Goal: Task Accomplishment & Management: Use online tool/utility

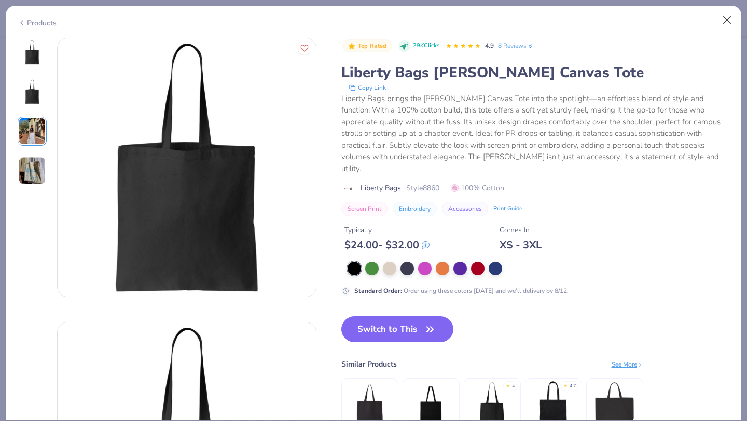
click at [726, 19] on button "Close" at bounding box center [727, 20] width 20 height 20
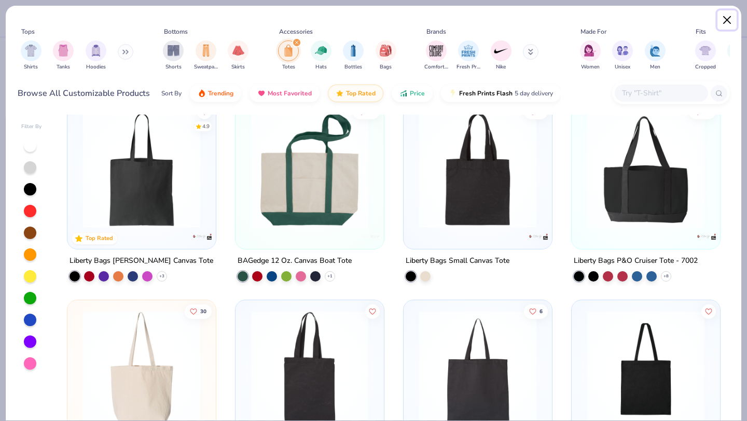
click at [729, 20] on button "Close" at bounding box center [727, 20] width 20 height 20
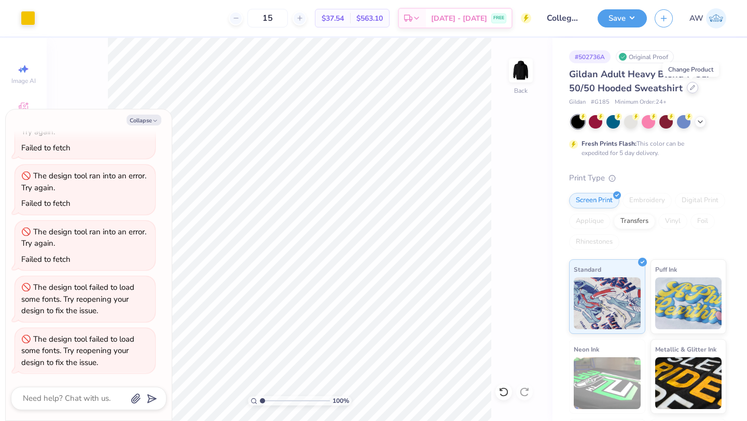
click at [690, 89] on icon at bounding box center [692, 87] width 5 height 5
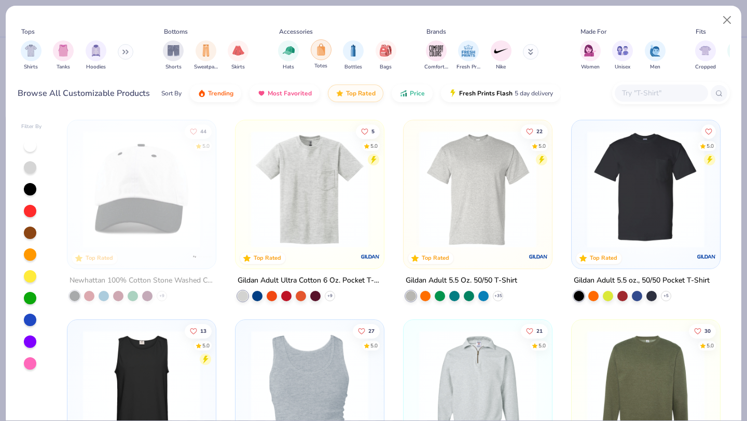
click at [317, 55] on img "filter for Totes" at bounding box center [320, 50] width 11 height 12
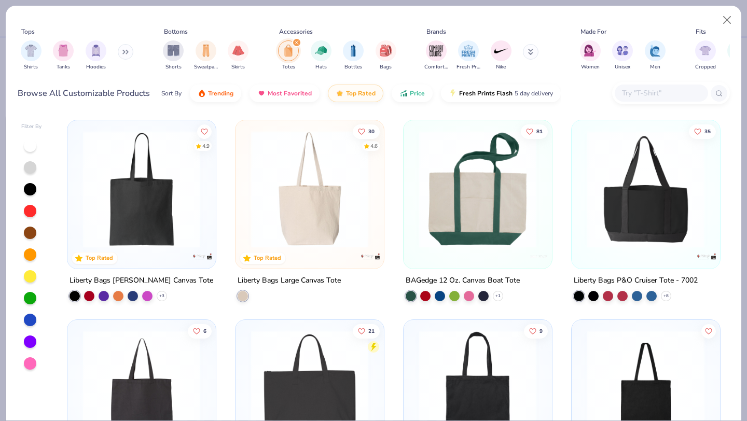
click at [113, 204] on img at bounding box center [142, 189] width 128 height 117
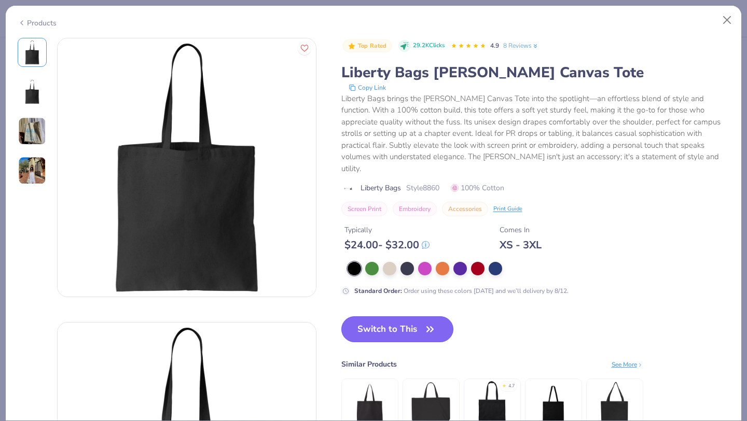
click at [401, 318] on button "Switch to This" at bounding box center [397, 329] width 113 height 26
click at [425, 322] on icon "button" at bounding box center [430, 329] width 15 height 15
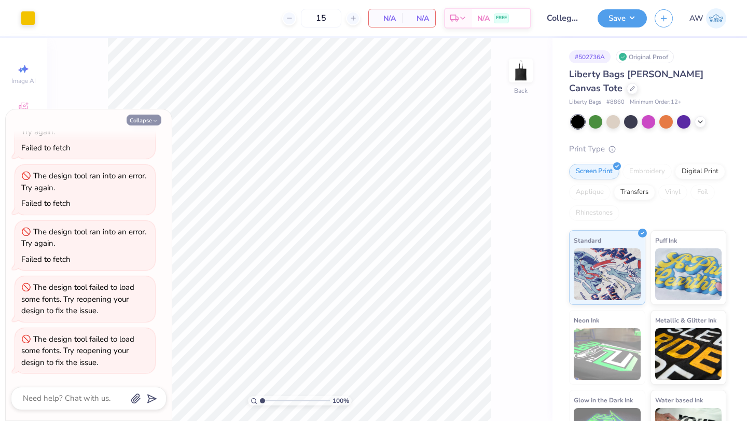
click at [152, 120] on icon "button" at bounding box center [155, 121] width 6 height 6
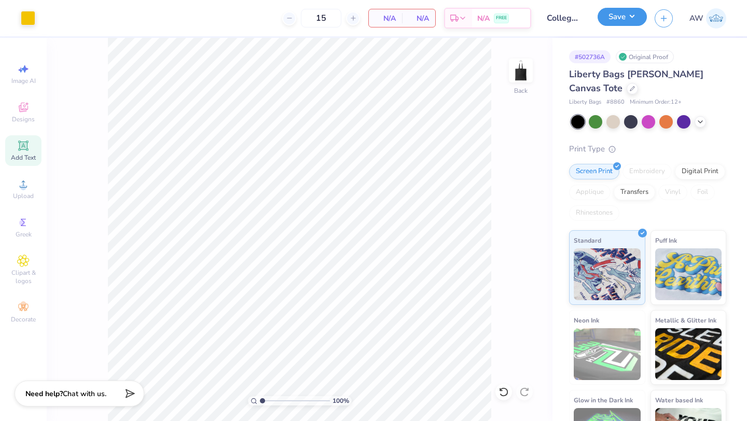
click at [626, 17] on button "Save" at bounding box center [621, 17] width 49 height 18
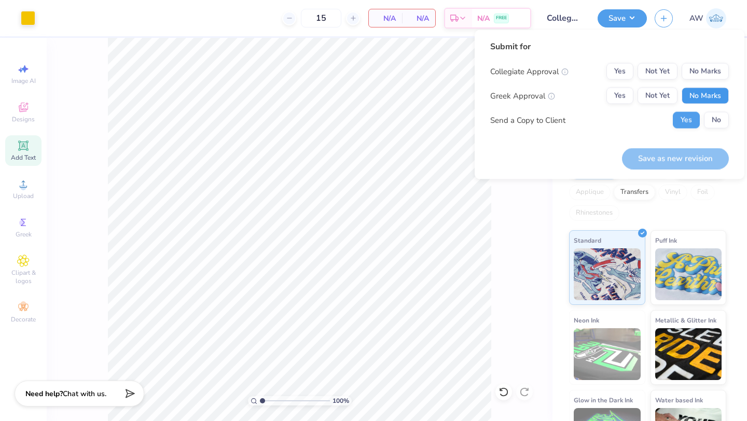
click at [707, 91] on button "No Marks" at bounding box center [705, 96] width 47 height 17
click at [707, 73] on button "No Marks" at bounding box center [705, 71] width 47 height 17
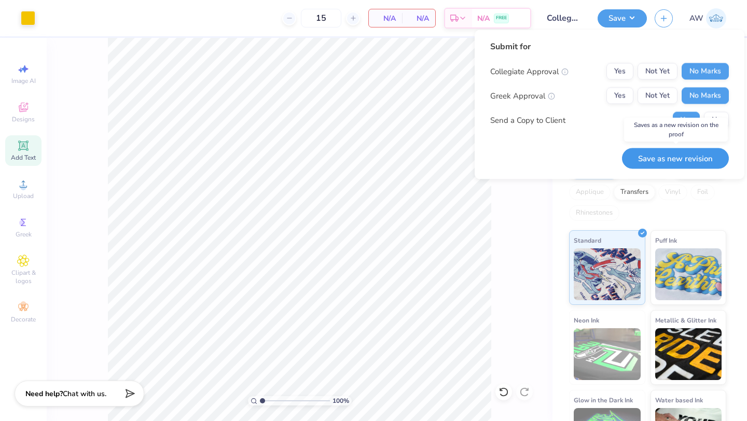
click at [697, 157] on button "Save as new revision" at bounding box center [675, 158] width 107 height 21
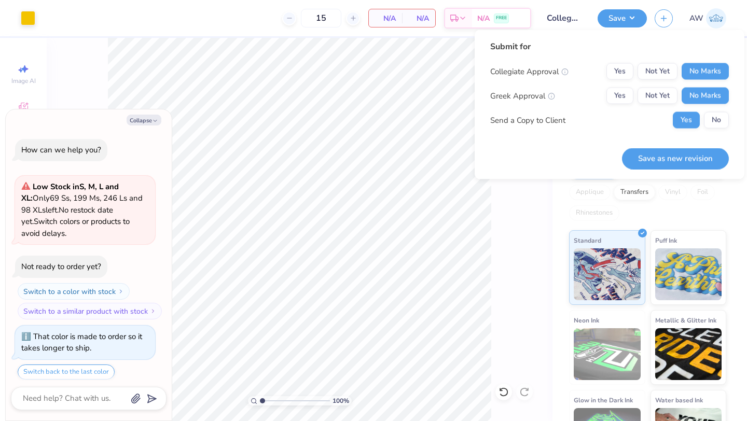
scroll to position [1520, 0]
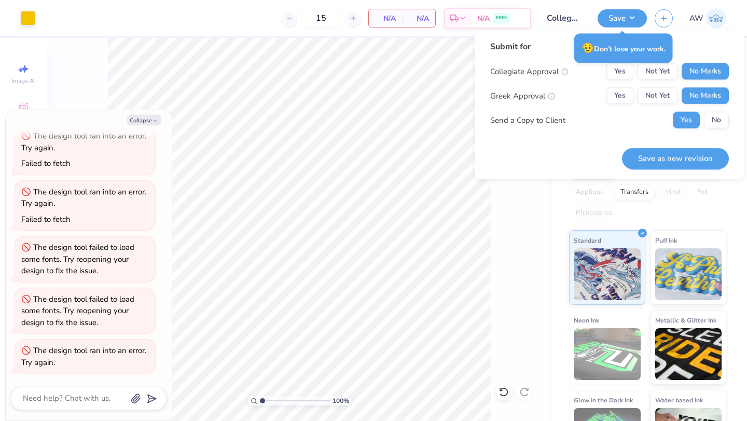
type textarea "x"
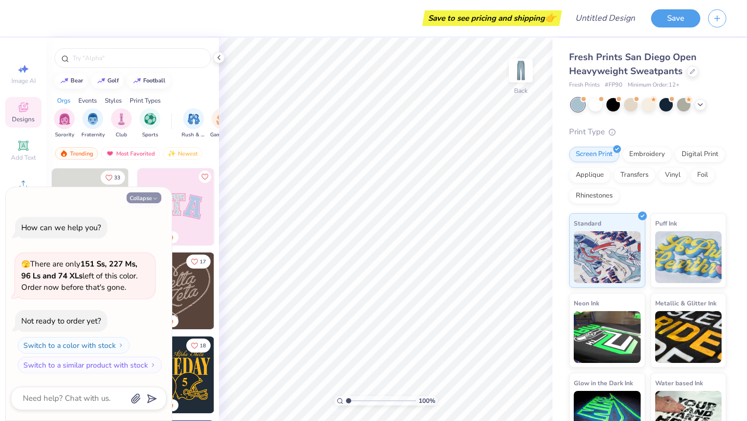
click at [151, 197] on button "Collapse" at bounding box center [144, 197] width 35 height 11
type textarea "x"
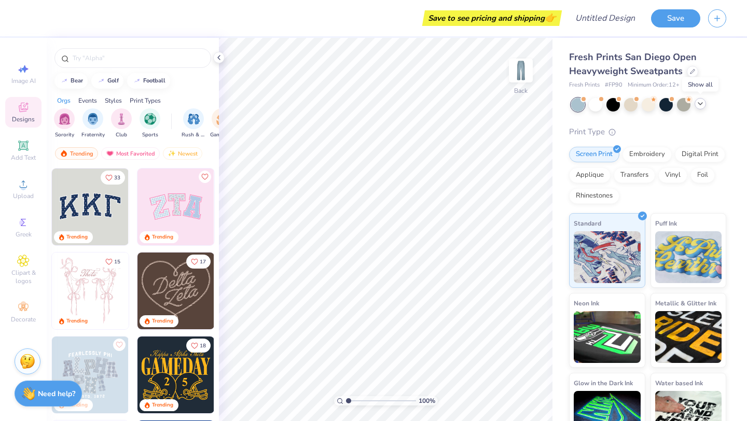
click at [698, 106] on icon at bounding box center [700, 104] width 8 height 8
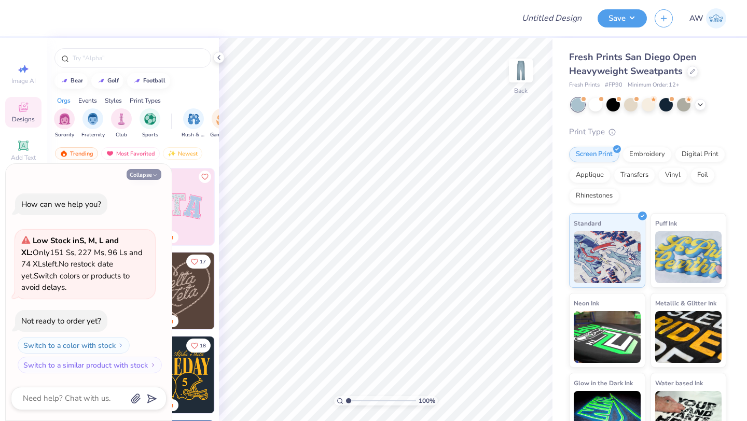
click at [151, 174] on button "Collapse" at bounding box center [144, 174] width 35 height 11
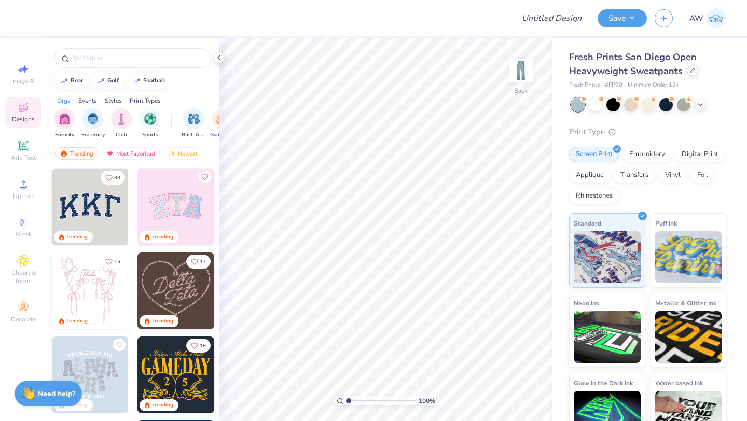
click at [695, 70] on div at bounding box center [692, 70] width 11 height 11
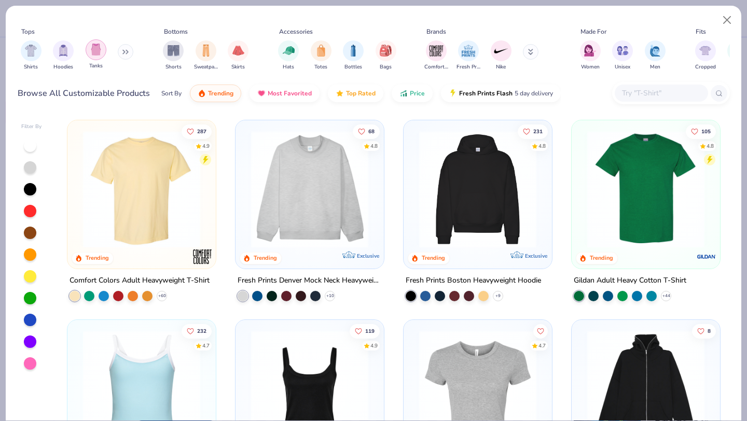
click at [99, 51] on img "filter for Tanks" at bounding box center [95, 50] width 11 height 12
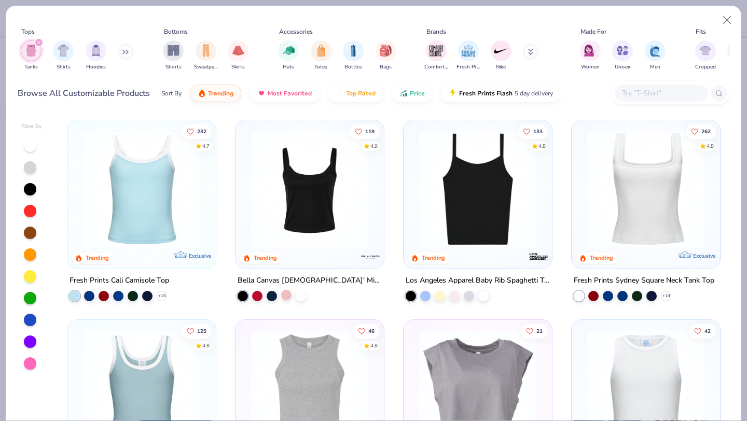
click at [289, 292] on div at bounding box center [286, 295] width 10 height 10
click at [164, 298] on icon at bounding box center [162, 296] width 8 height 8
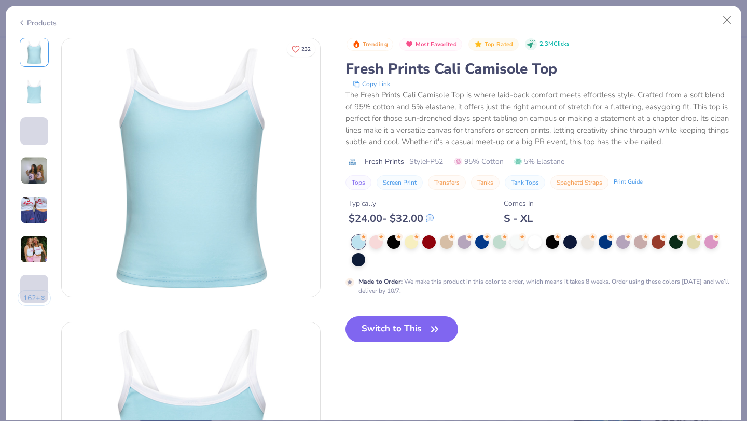
scroll to position [103, 0]
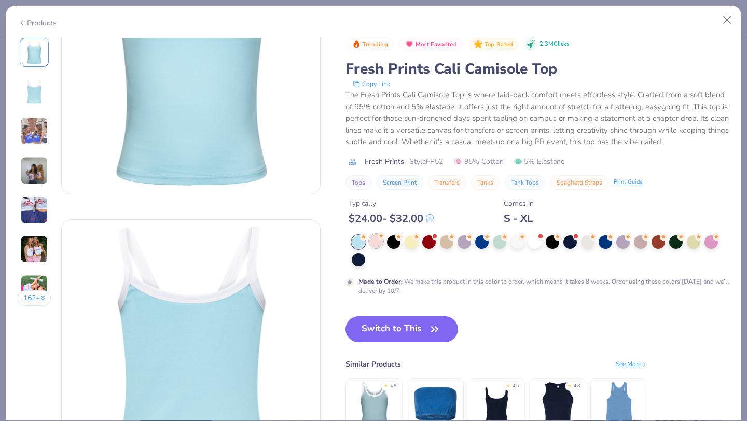
click at [378, 245] on div at bounding box center [375, 240] width 13 height 13
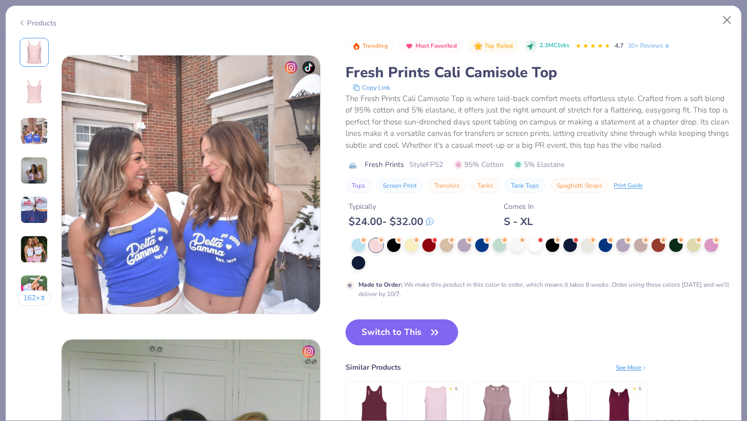
scroll to position [845, 0]
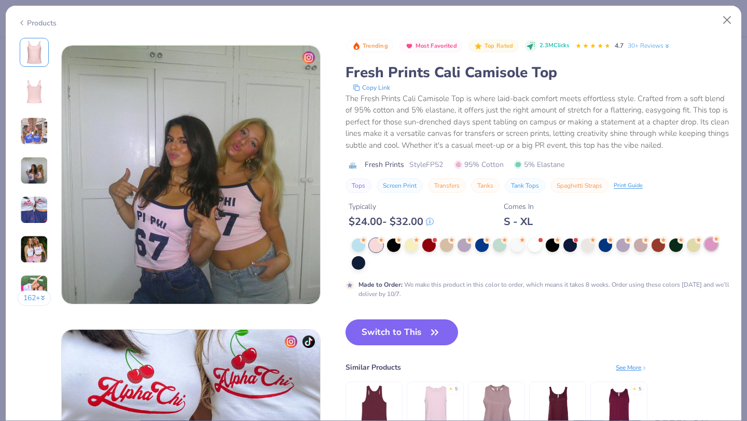
click at [711, 242] on div at bounding box center [710, 244] width 13 height 13
click at [365, 247] on div at bounding box center [358, 244] width 13 height 13
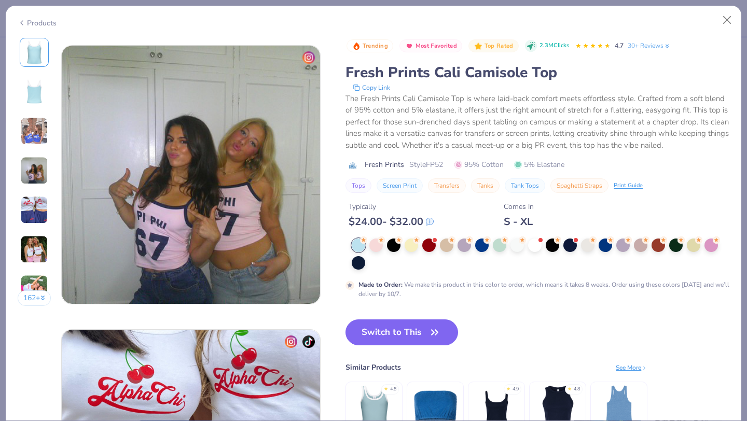
click at [360, 249] on div at bounding box center [358, 245] width 13 height 13
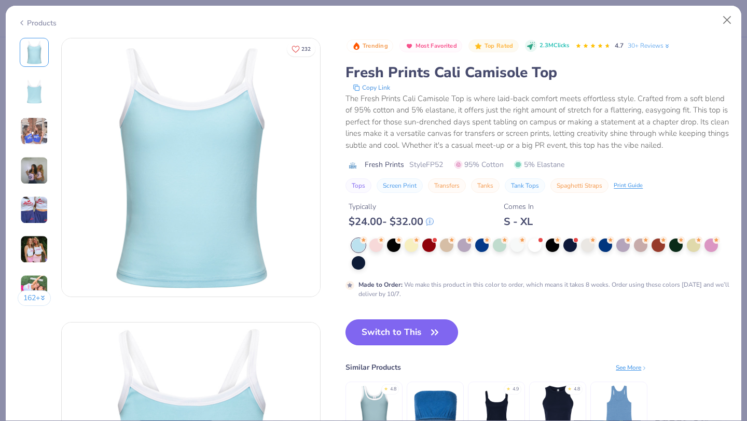
click at [390, 335] on button "Switch to This" at bounding box center [401, 332] width 113 height 26
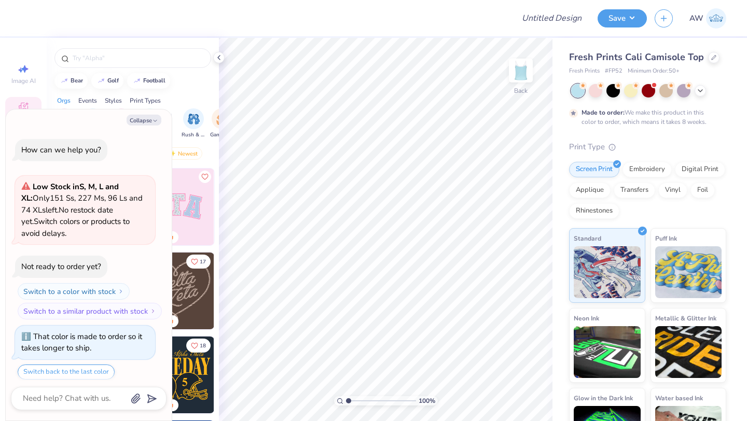
scroll to position [32, 0]
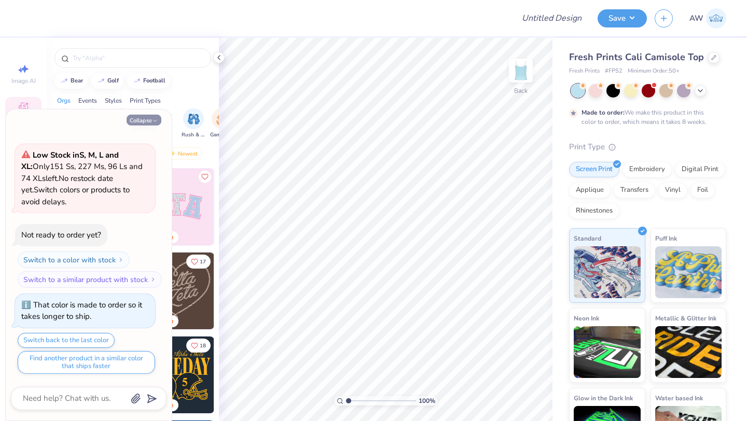
click at [155, 122] on icon "button" at bounding box center [155, 121] width 6 height 6
type textarea "x"
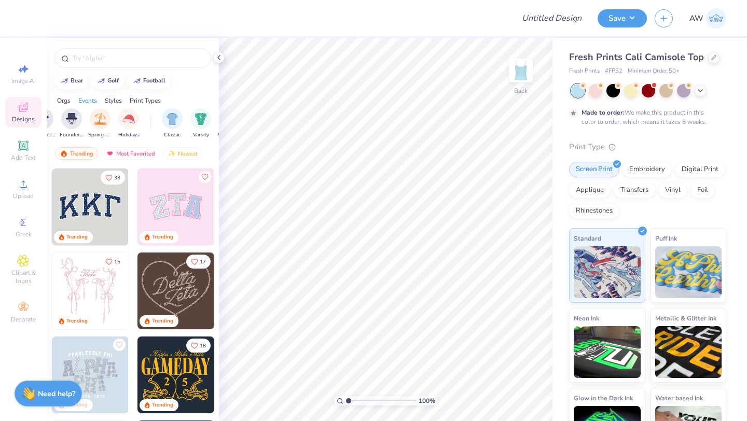
scroll to position [0, 444]
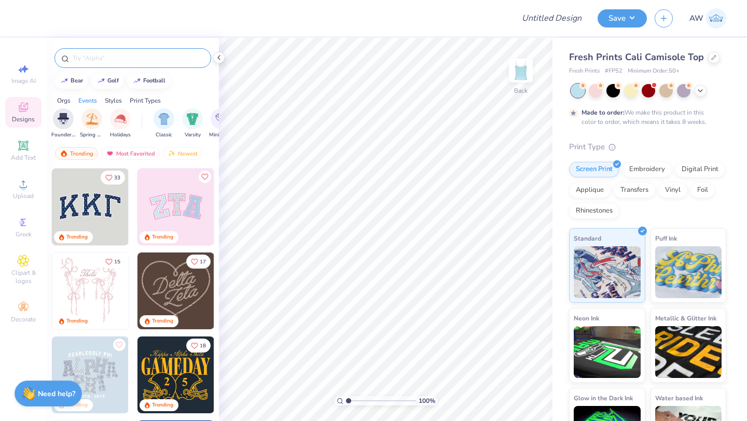
click at [111, 54] on input "text" at bounding box center [138, 58] width 133 height 10
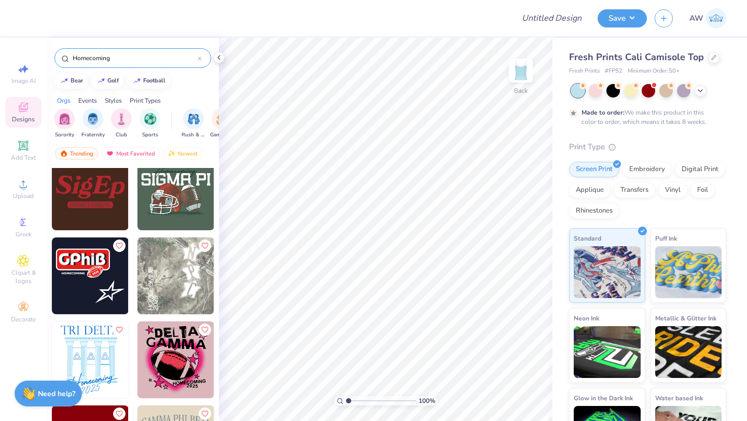
scroll to position [1603, 0]
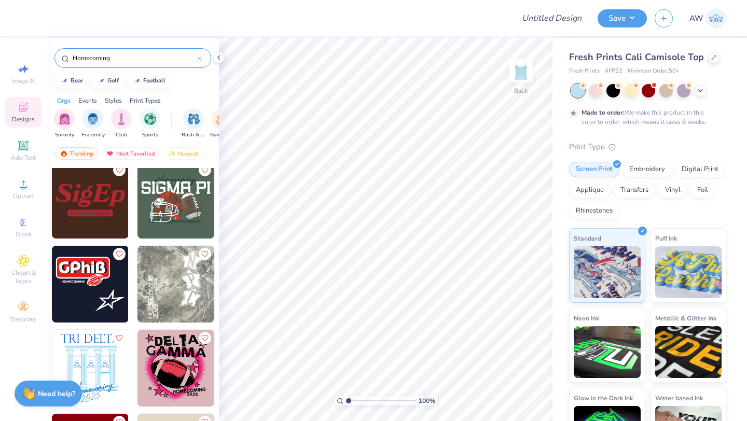
type input "Homecoming"
click at [116, 298] on img at bounding box center [90, 284] width 77 height 77
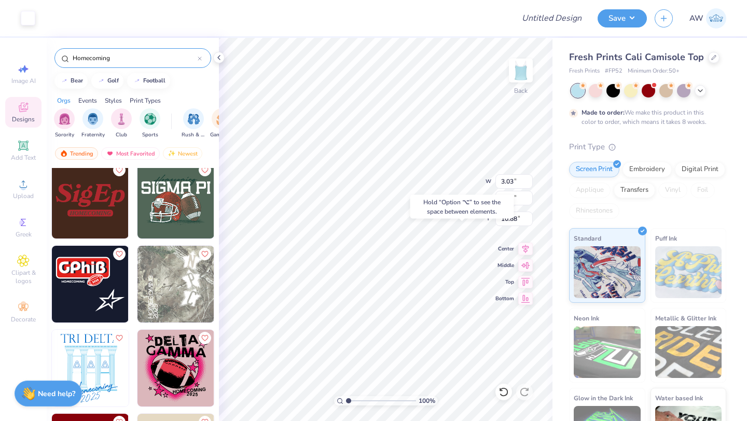
type input "5.06"
type input "4.94"
type input "1.23"
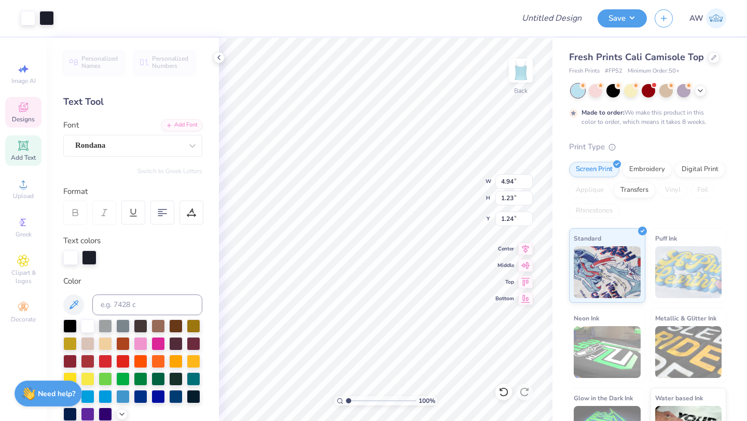
type input "1.34"
type textarea "Aces"
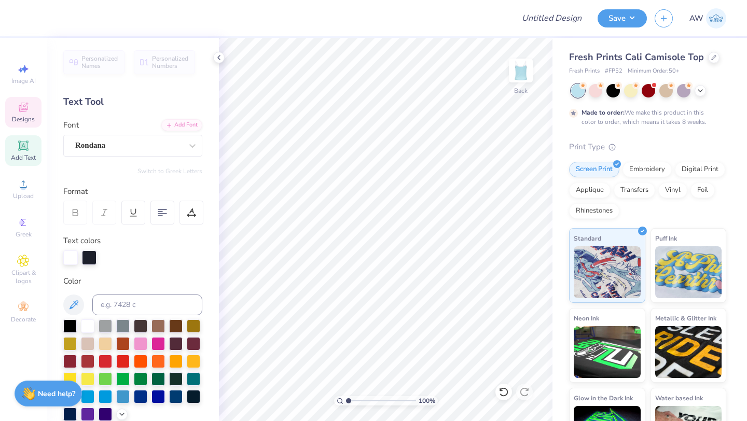
click at [21, 114] on div "Designs" at bounding box center [23, 112] width 36 height 31
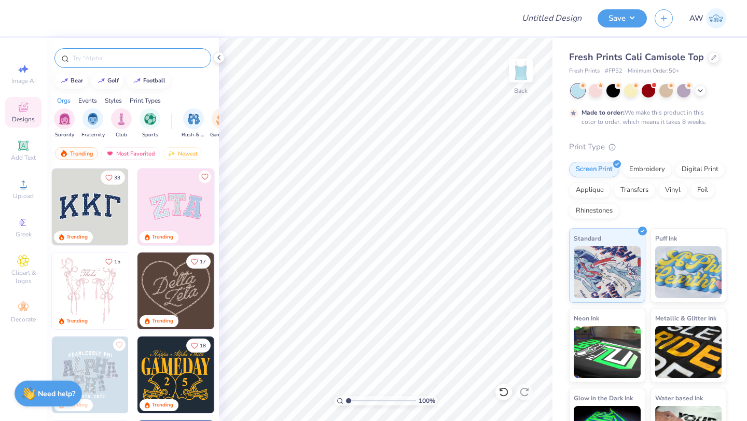
click at [132, 57] on input "text" at bounding box center [138, 58] width 133 height 10
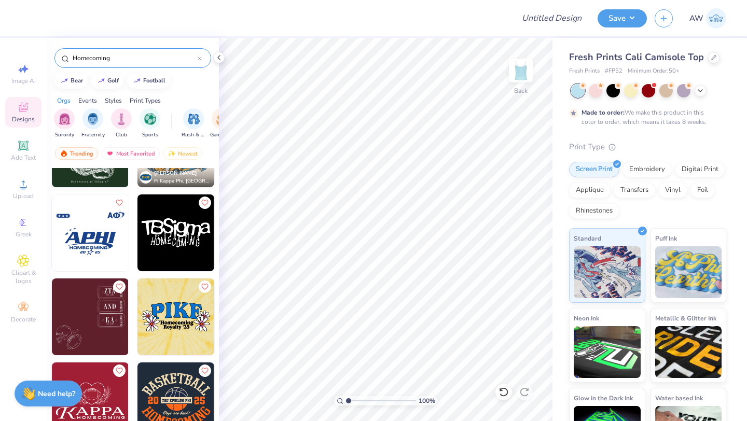
scroll to position [4176, 0]
type input "Homecoming"
click at [99, 253] on img at bounding box center [90, 232] width 77 height 77
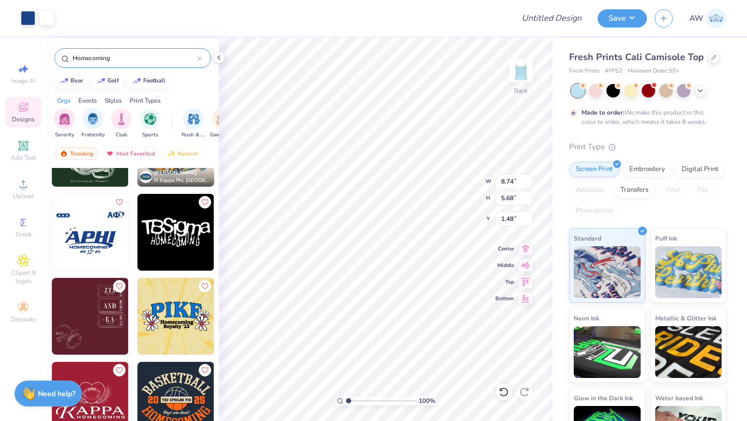
type input "1.48"
type input "1.49"
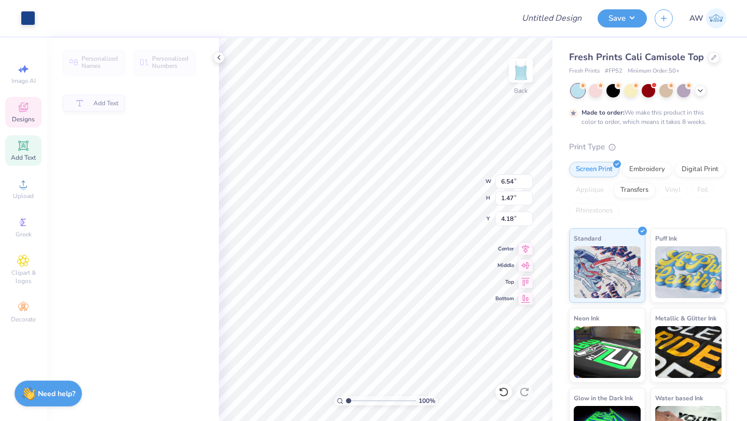
type input "4.07"
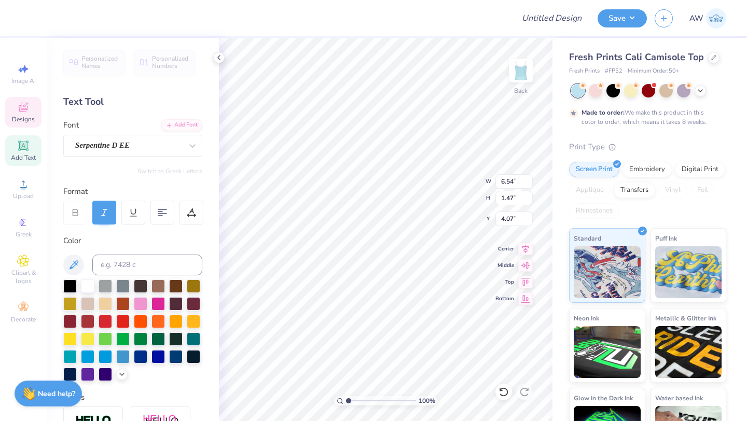
type textarea "ACES"
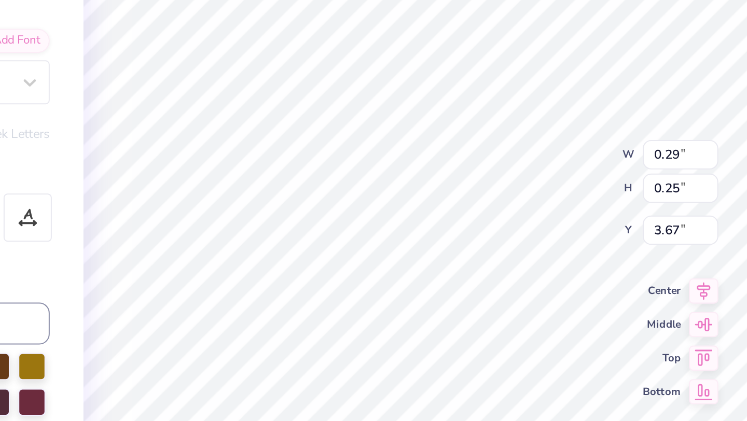
type input "0.83"
type input "0.43"
type input "0.71"
type input "0.36"
type input "0.97"
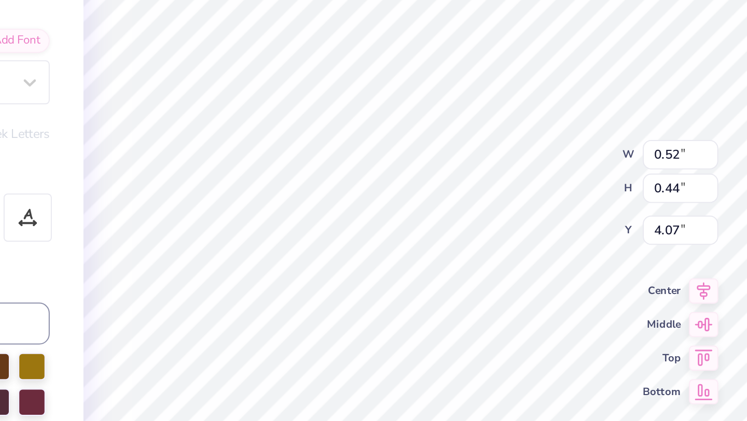
type input "0.73"
type input "3.77"
type input "1.37"
type input "0.83"
type input "3.65"
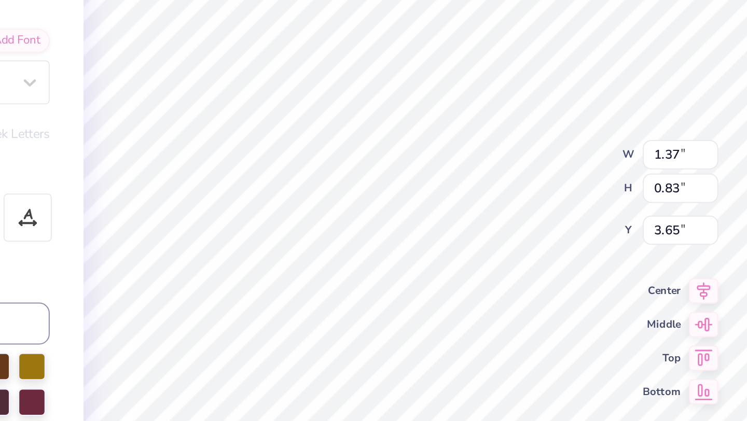
type input "6.56"
type input "1.47"
type input "4.07"
type input "1.00"
type input "0.84"
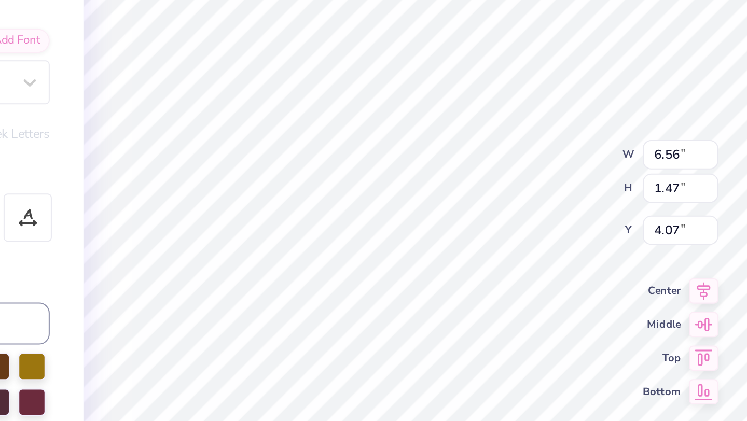
type input "6.32"
type input "5.73"
type input "0.81"
type input "5.54"
type input "4.07"
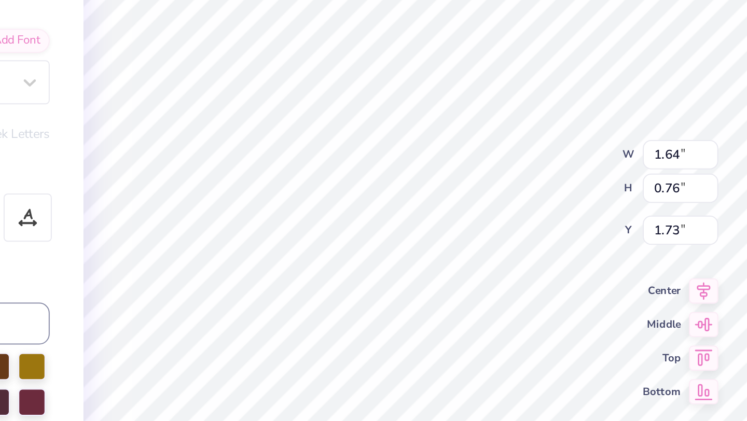
type input "1.79"
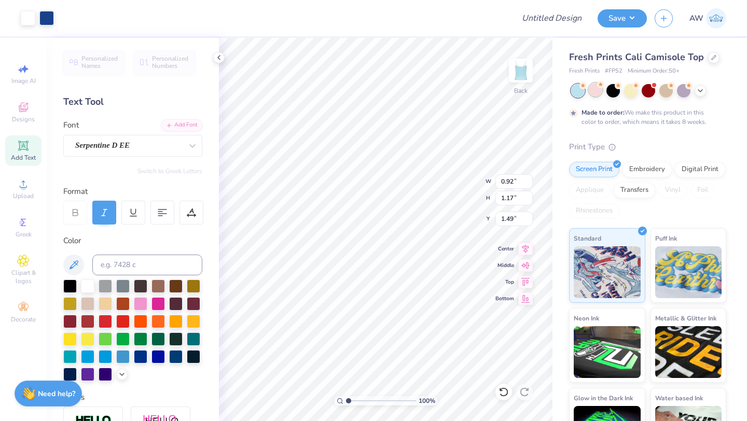
click at [593, 87] on div at bounding box center [595, 89] width 13 height 13
click at [575, 94] on div at bounding box center [577, 90] width 13 height 13
click at [594, 95] on div at bounding box center [595, 89] width 13 height 13
click at [649, 94] on div at bounding box center [648, 89] width 13 height 13
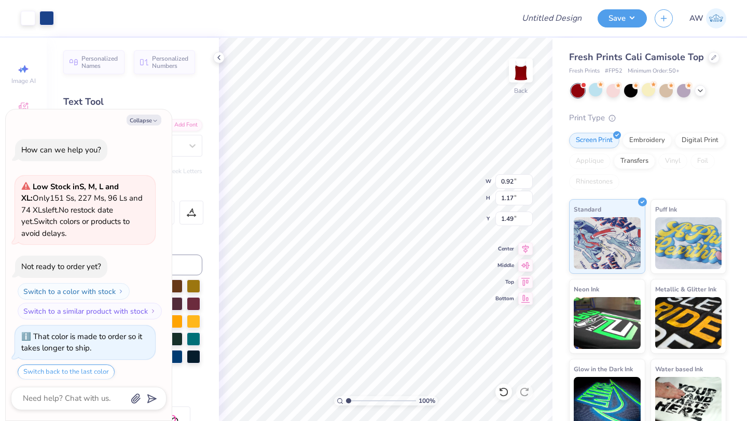
scroll to position [242, 0]
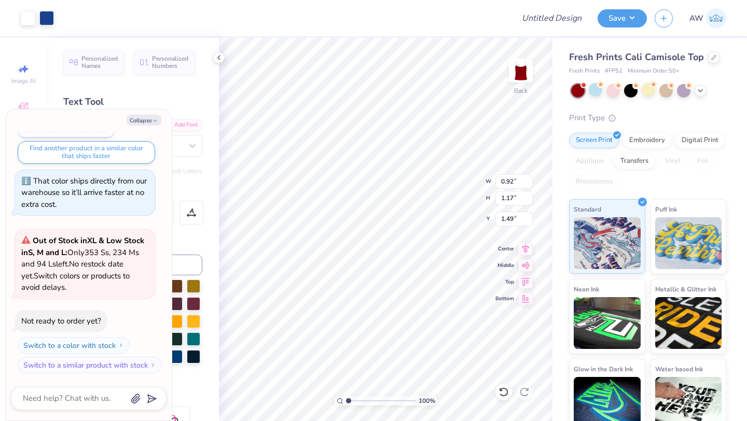
click at [597, 98] on div "Fresh Prints Cali Camisole Top Fresh Prints # FP52 Minimum Order: 50 + Print Ty…" at bounding box center [647, 241] width 157 height 383
click at [599, 91] on div at bounding box center [595, 89] width 13 height 13
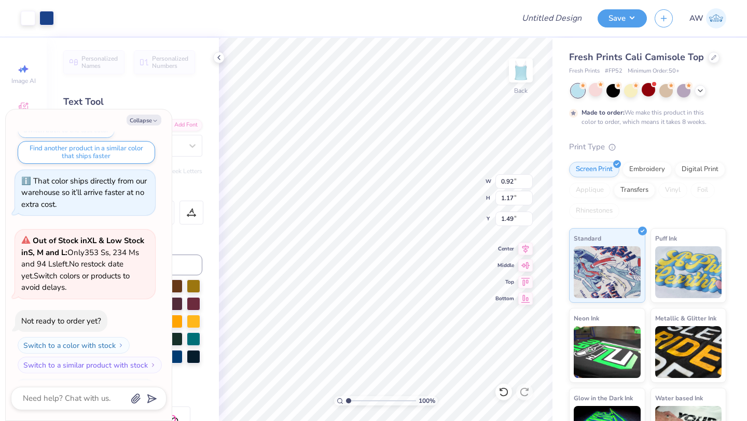
scroll to position [328, 0]
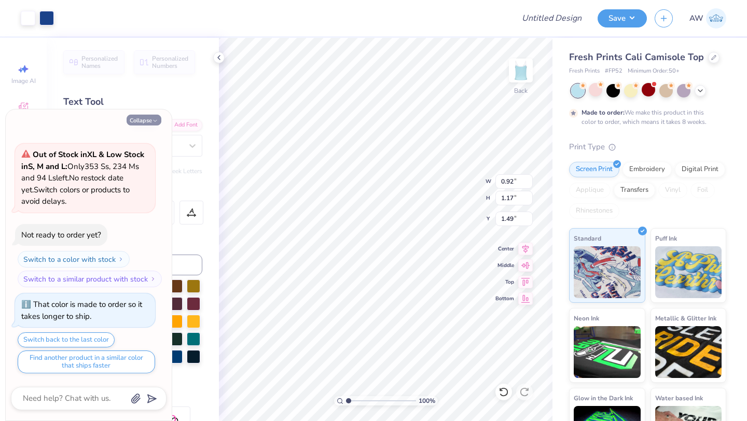
click at [160, 118] on button "Collapse" at bounding box center [144, 120] width 35 height 11
type textarea "x"
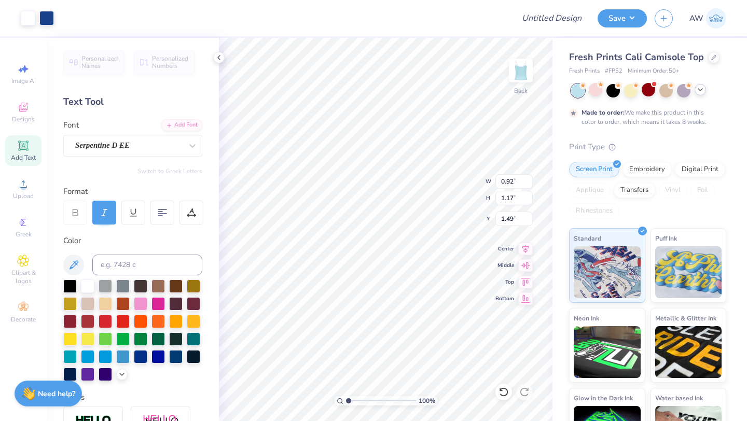
click at [700, 92] on icon at bounding box center [700, 90] width 8 height 8
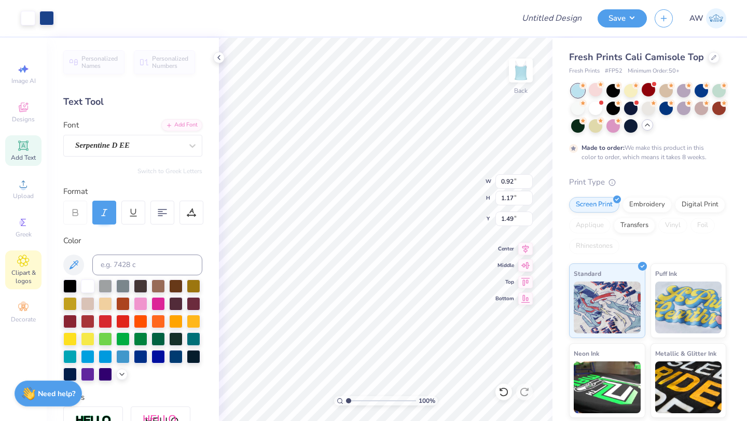
click at [20, 267] on div "Clipart & logos" at bounding box center [23, 270] width 36 height 39
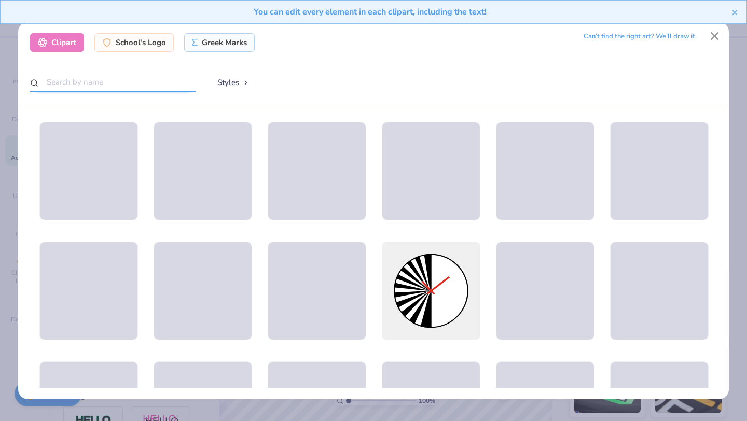
click at [102, 86] on input "text" at bounding box center [113, 82] width 166 height 19
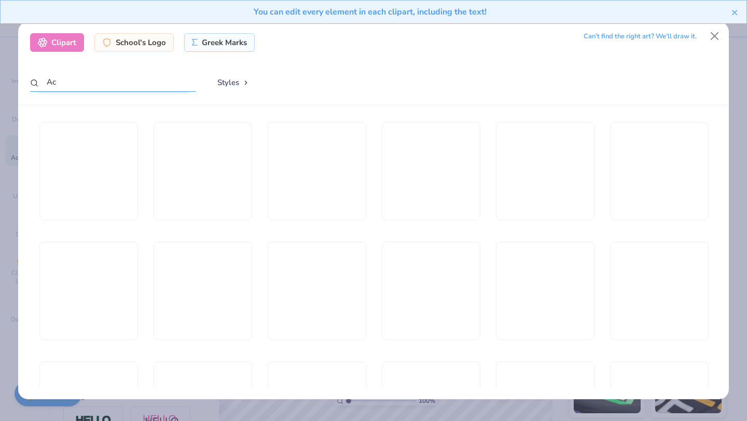
type input "A"
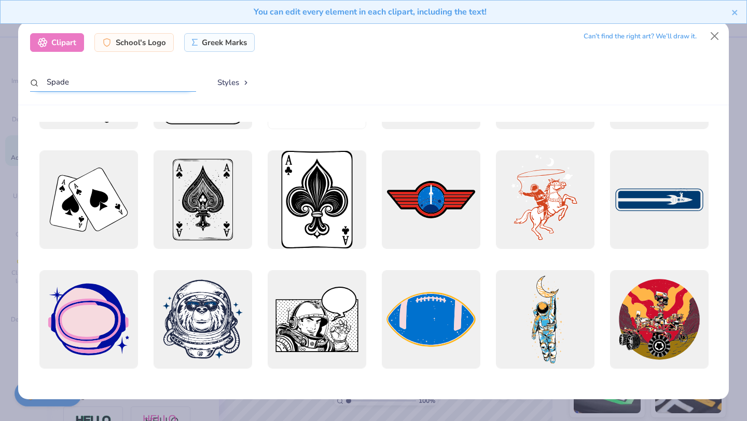
scroll to position [0, 0]
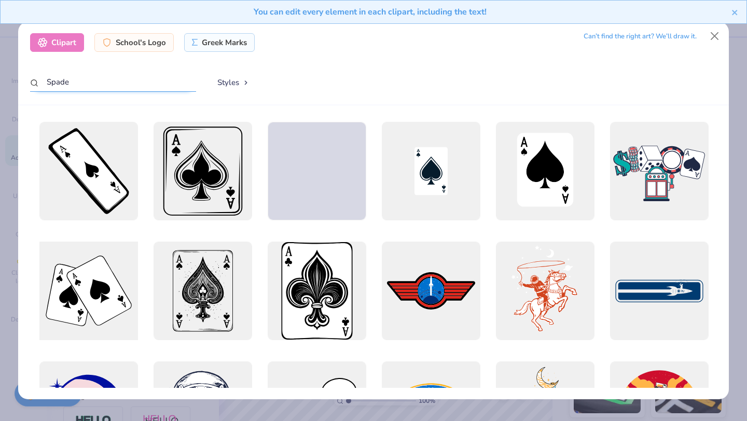
type input "Spade"
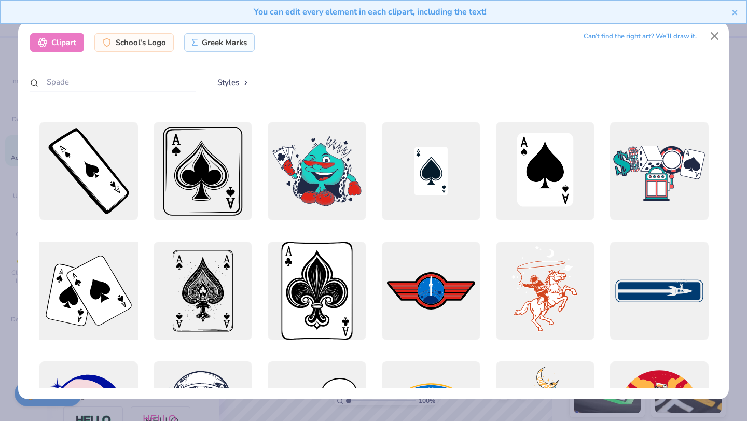
click at [98, 290] on div at bounding box center [88, 291] width 108 height 108
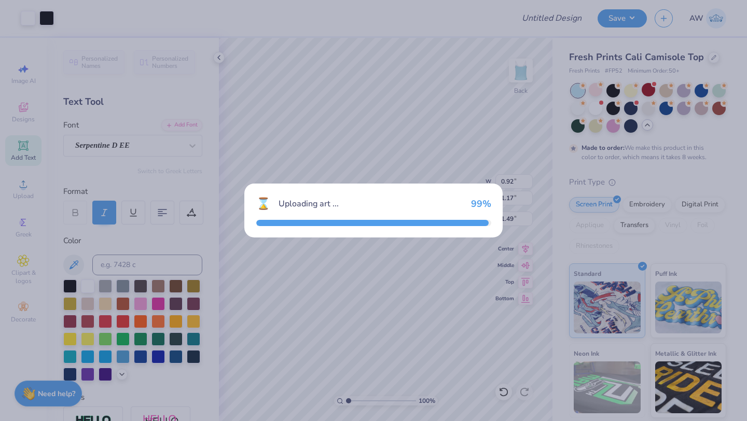
type input "9.19"
type input "7.55"
type input "3.23"
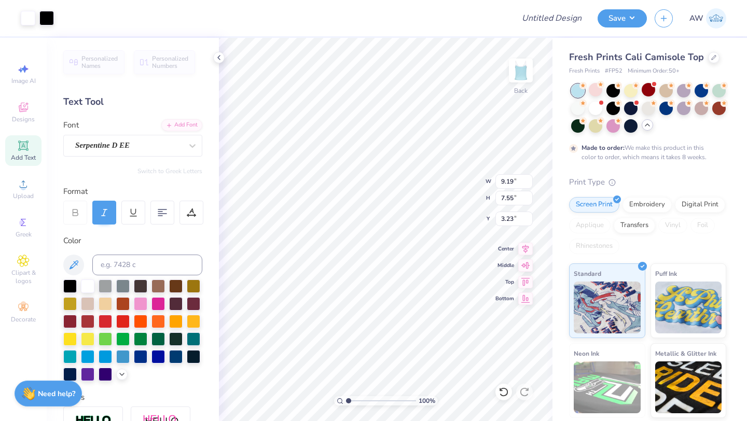
type input "1.52"
type input "1.25"
type input "1.71"
click at [46, 13] on div at bounding box center [46, 17] width 15 height 15
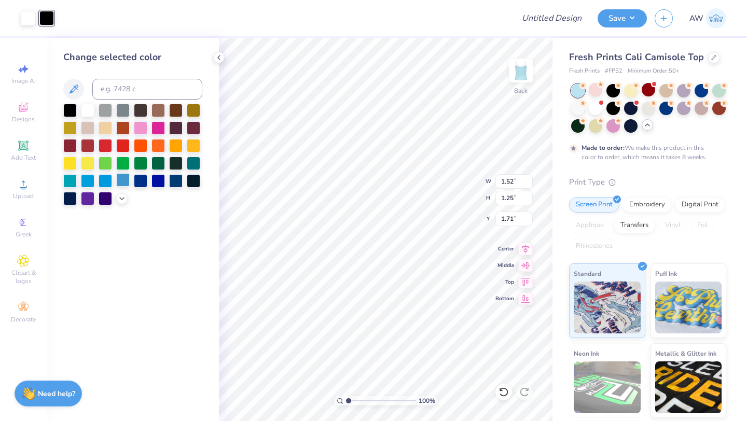
click at [120, 179] on div at bounding box center [122, 179] width 13 height 13
type input "1.84"
type input "0.59"
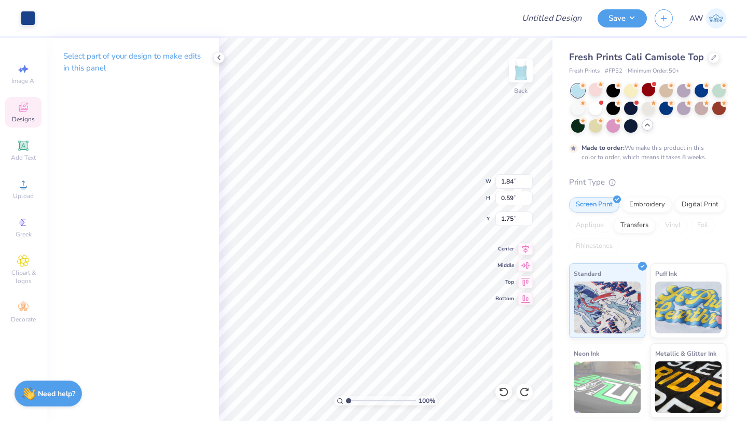
type input "1.87"
type input "6.56"
type input "1.47"
type input "4.07"
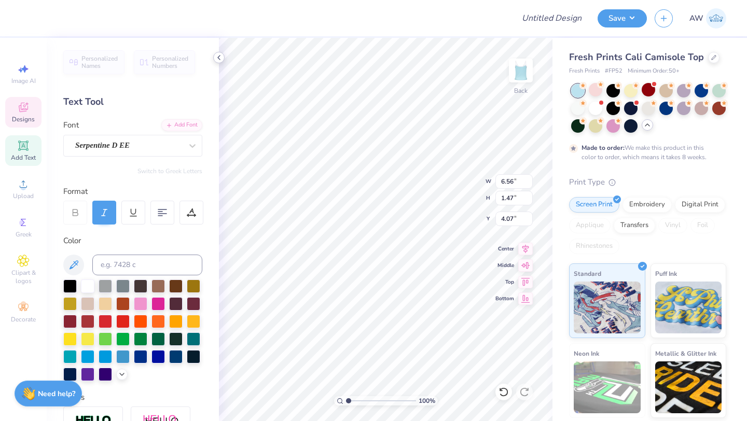
click at [219, 62] on div at bounding box center [218, 57] width 11 height 11
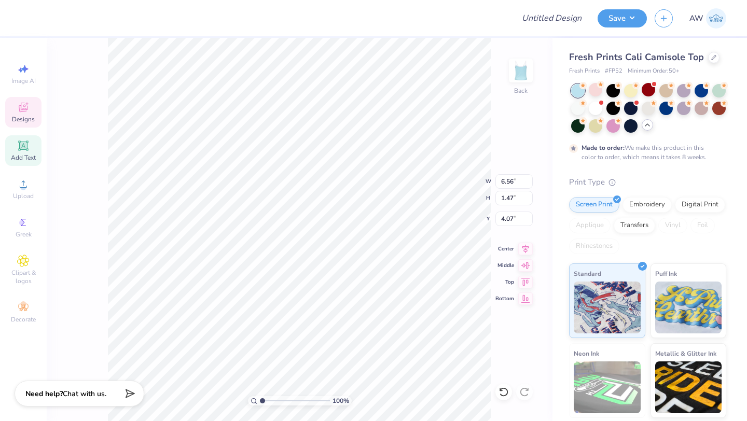
type input "1.84"
type input "0.59"
type input "1.87"
type input "1.52"
type input "1.25"
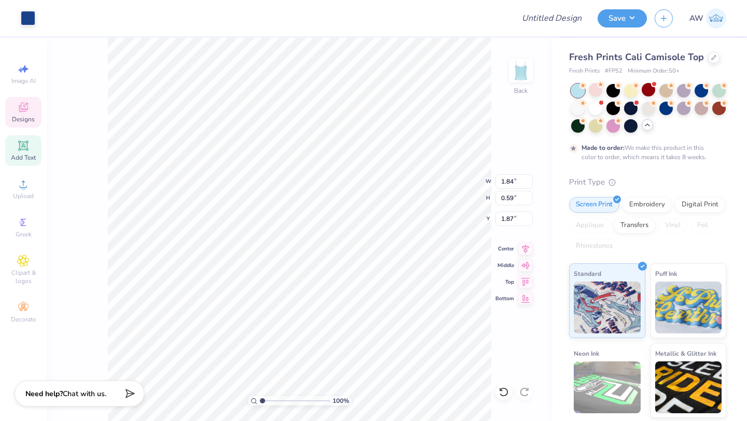
type input "1.71"
click at [41, 26] on div "Art colors" at bounding box center [27, 18] width 54 height 36
click at [43, 22] on div at bounding box center [46, 17] width 15 height 15
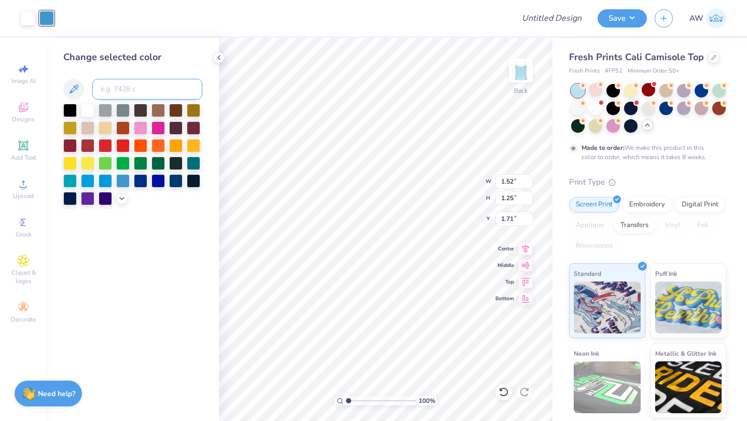
click at [116, 94] on input at bounding box center [147, 89] width 110 height 21
type input "7687"
click at [201, 296] on div "Change selected color" at bounding box center [133, 229] width 172 height 383
type input "0.92"
type input "1.17"
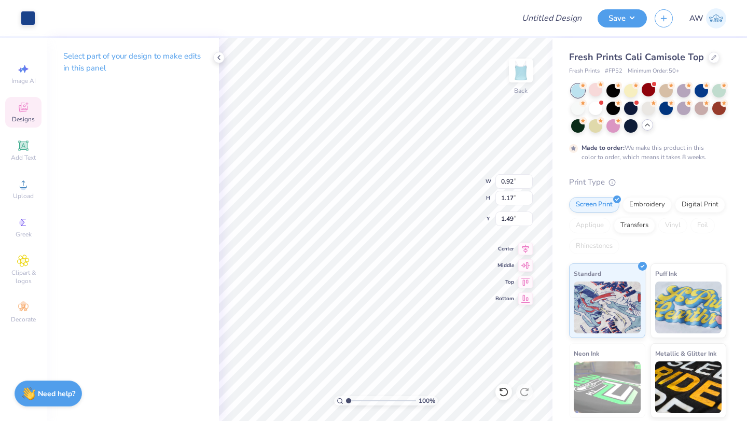
type input "1.41"
